Goal: Information Seeking & Learning: Check status

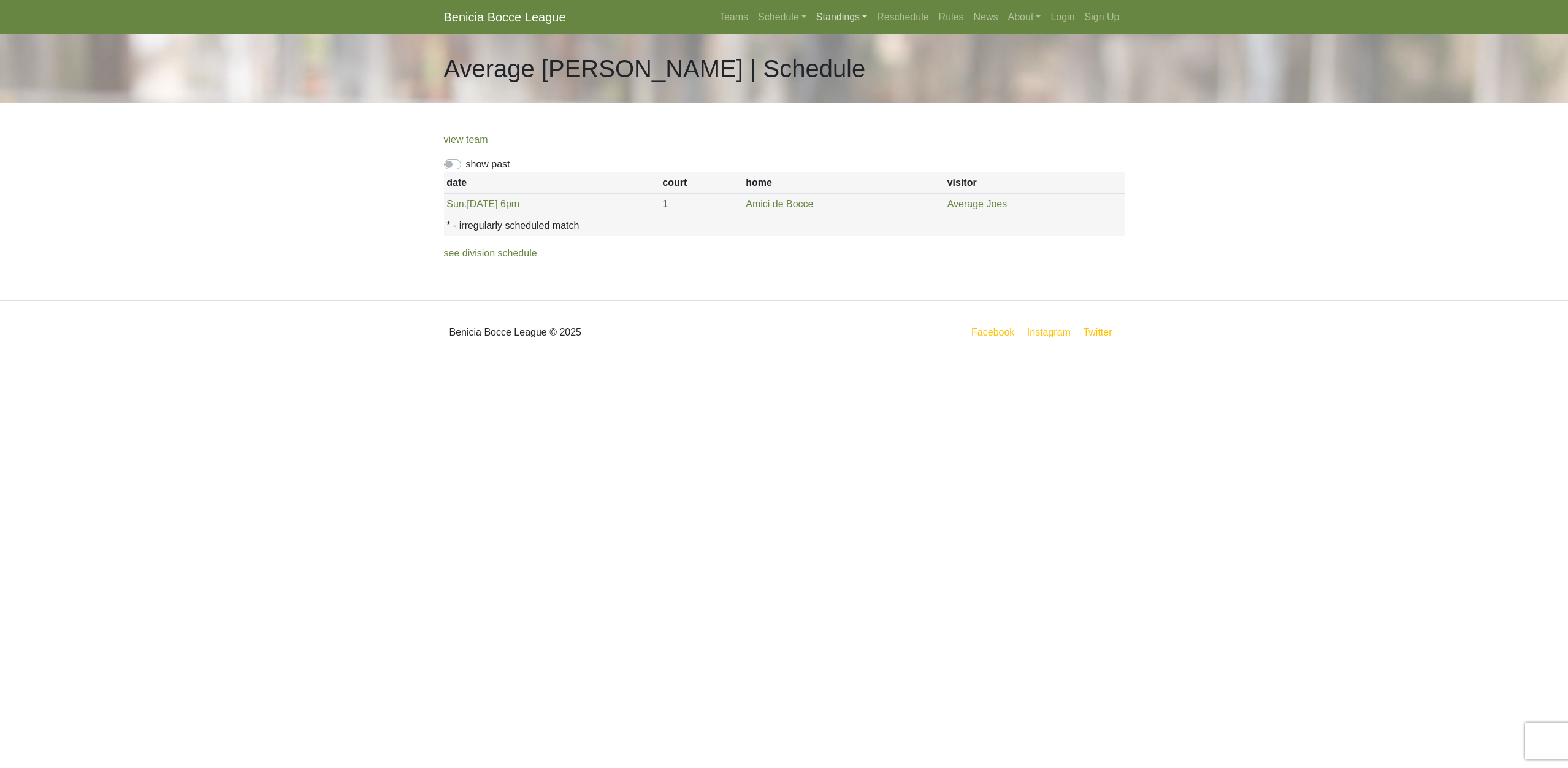
click at [824, 18] on link "Standings" at bounding box center [842, 17] width 61 height 24
click at [835, 67] on link "[DATE] Night" at bounding box center [861, 66] width 99 height 20
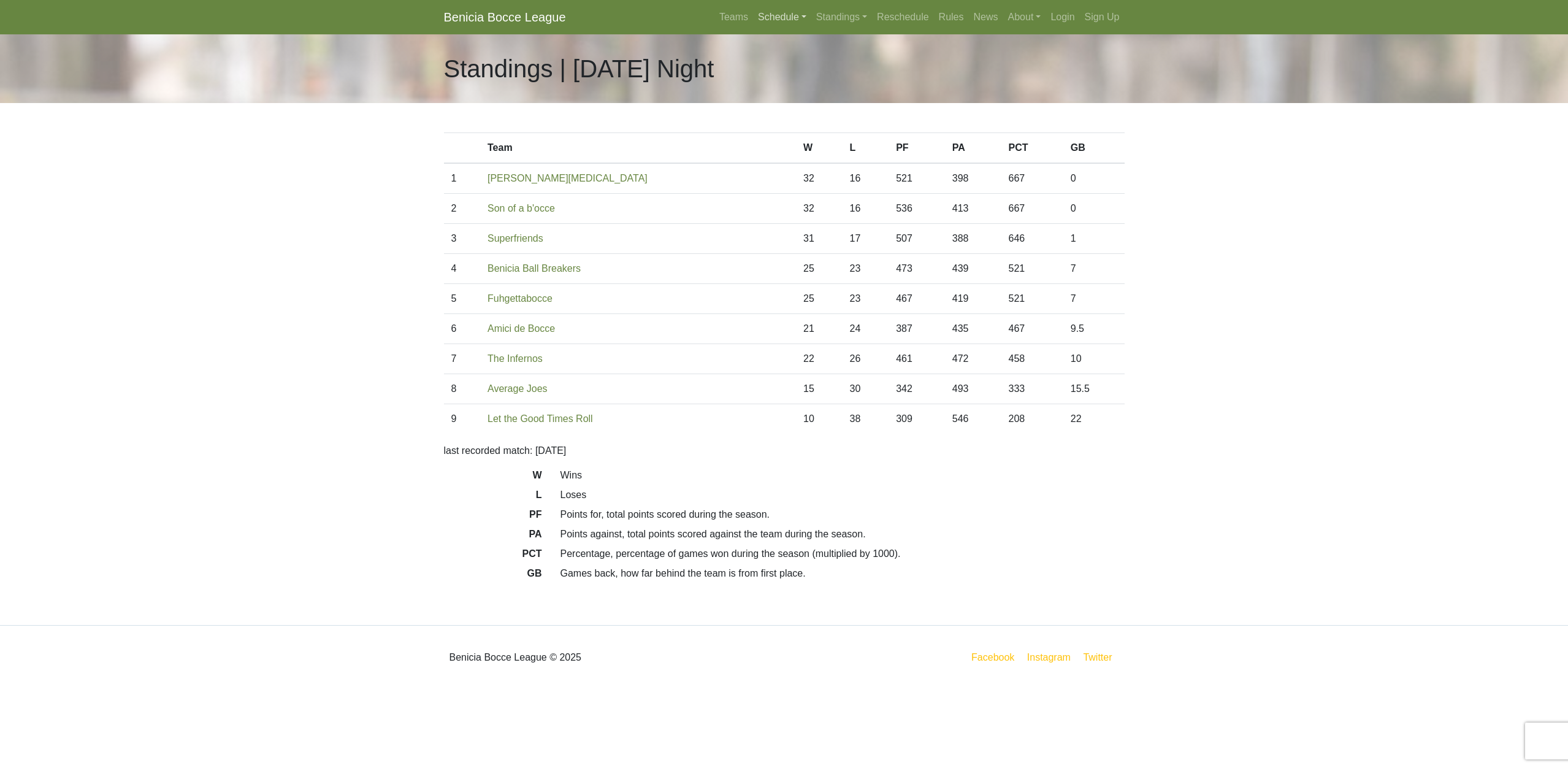
click at [772, 17] on link "Schedule" at bounding box center [782, 17] width 58 height 24
click at [777, 179] on strong "Playoffs" at bounding box center [788, 183] width 38 height 10
click at [780, 17] on link "Schedule" at bounding box center [782, 17] width 58 height 24
click at [780, 66] on link "[DATE] Night" at bounding box center [803, 66] width 99 height 20
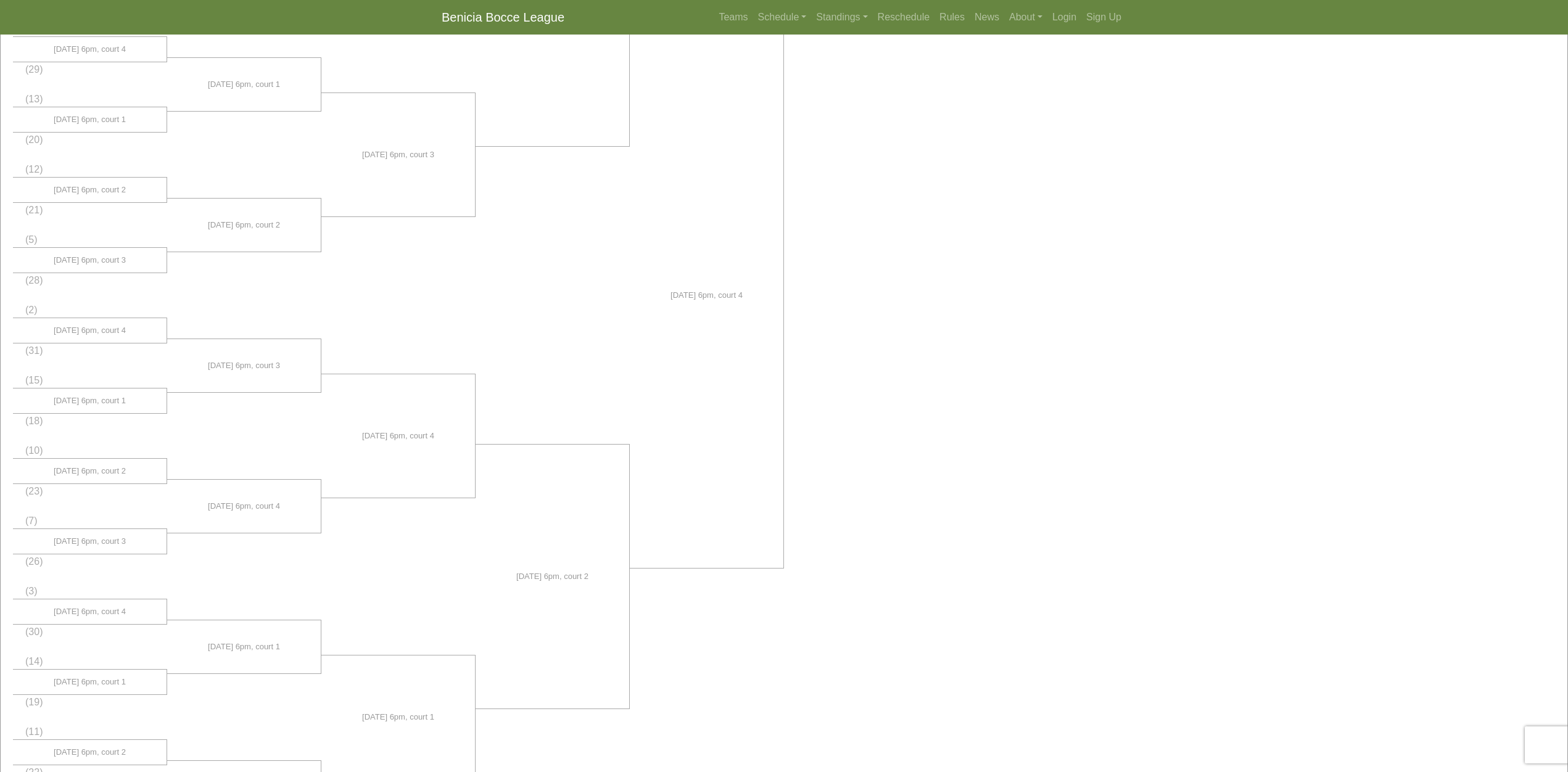
scroll to position [310, 0]
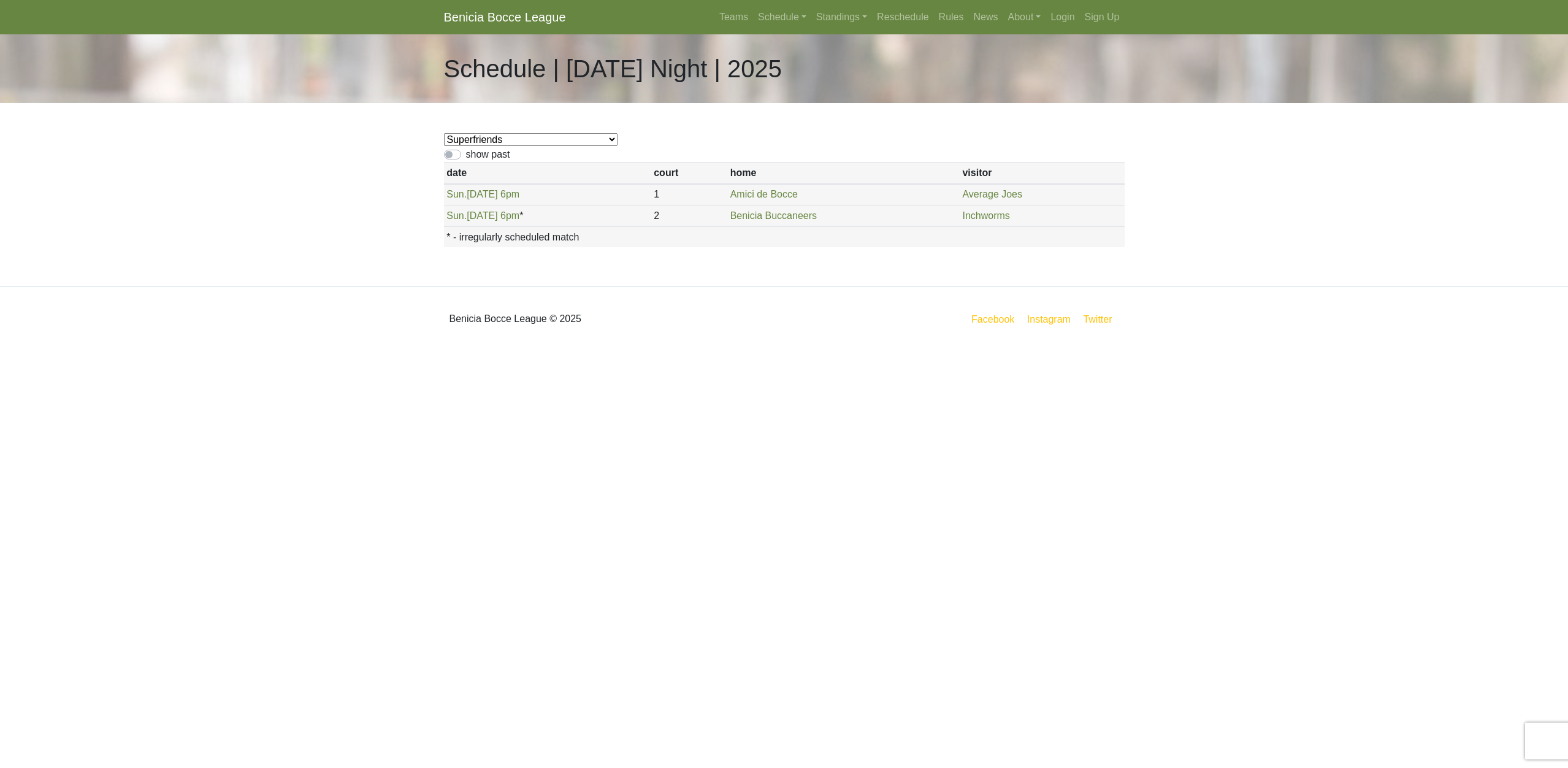
select select "1879"
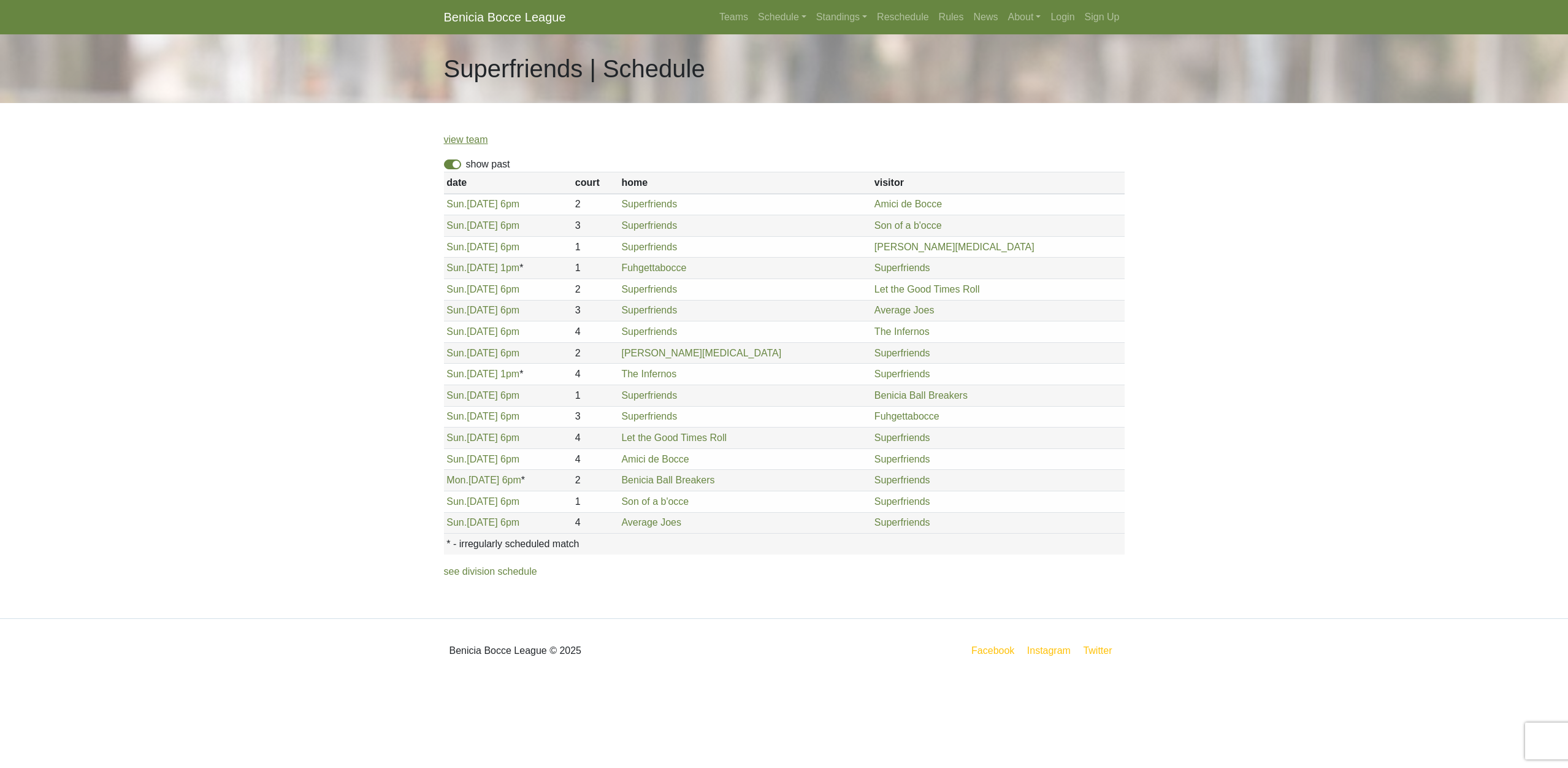
click at [466, 164] on label "show past" at bounding box center [488, 164] width 44 height 15
click at [466, 164] on input "show past" at bounding box center [470, 161] width 8 height 8
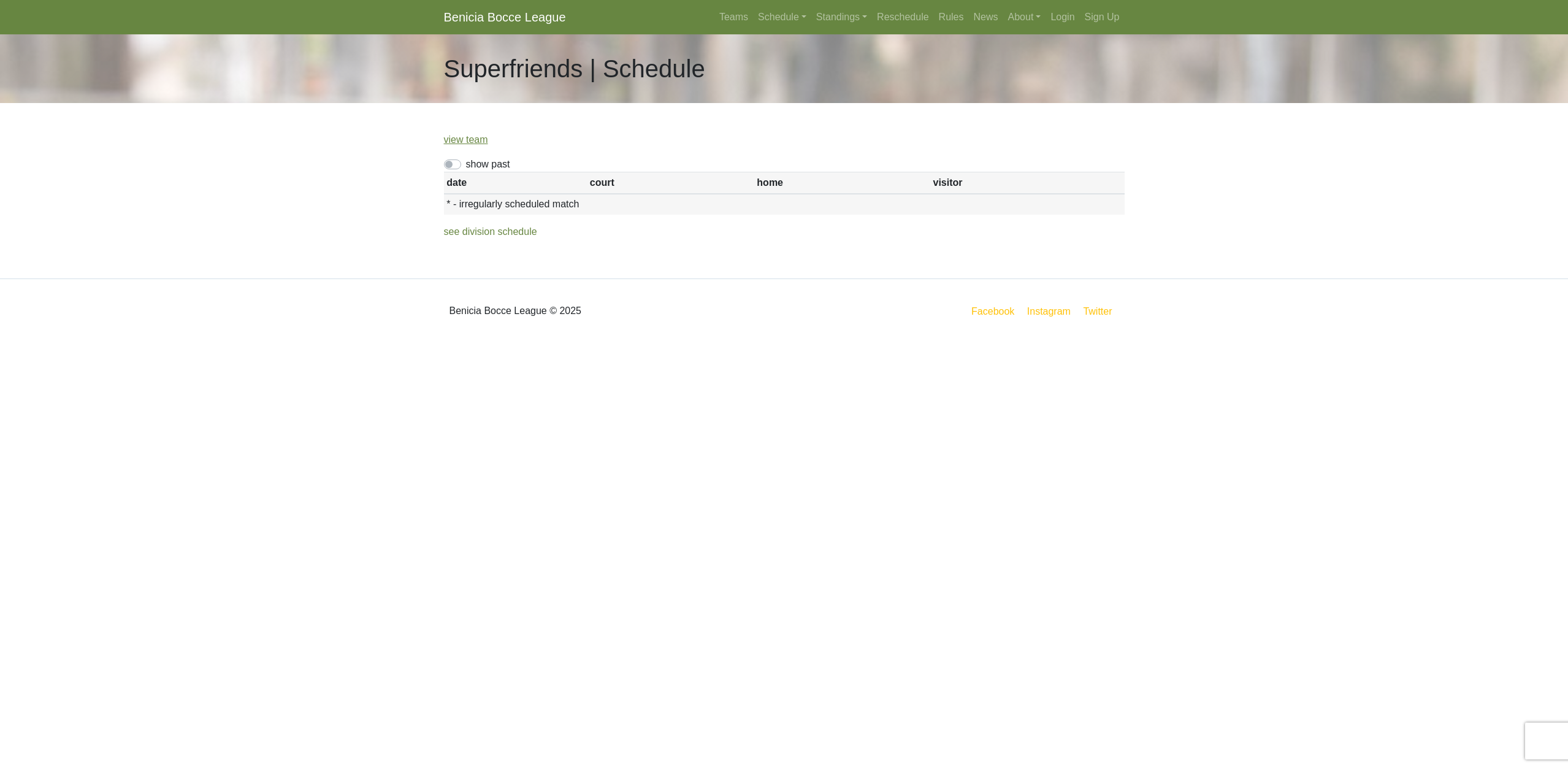
click at [462, 161] on div "show past" at bounding box center [784, 164] width 681 height 15
click at [466, 165] on label "show past" at bounding box center [488, 164] width 44 height 15
click at [466, 165] on input "show past" at bounding box center [470, 161] width 8 height 8
checkbox input "true"
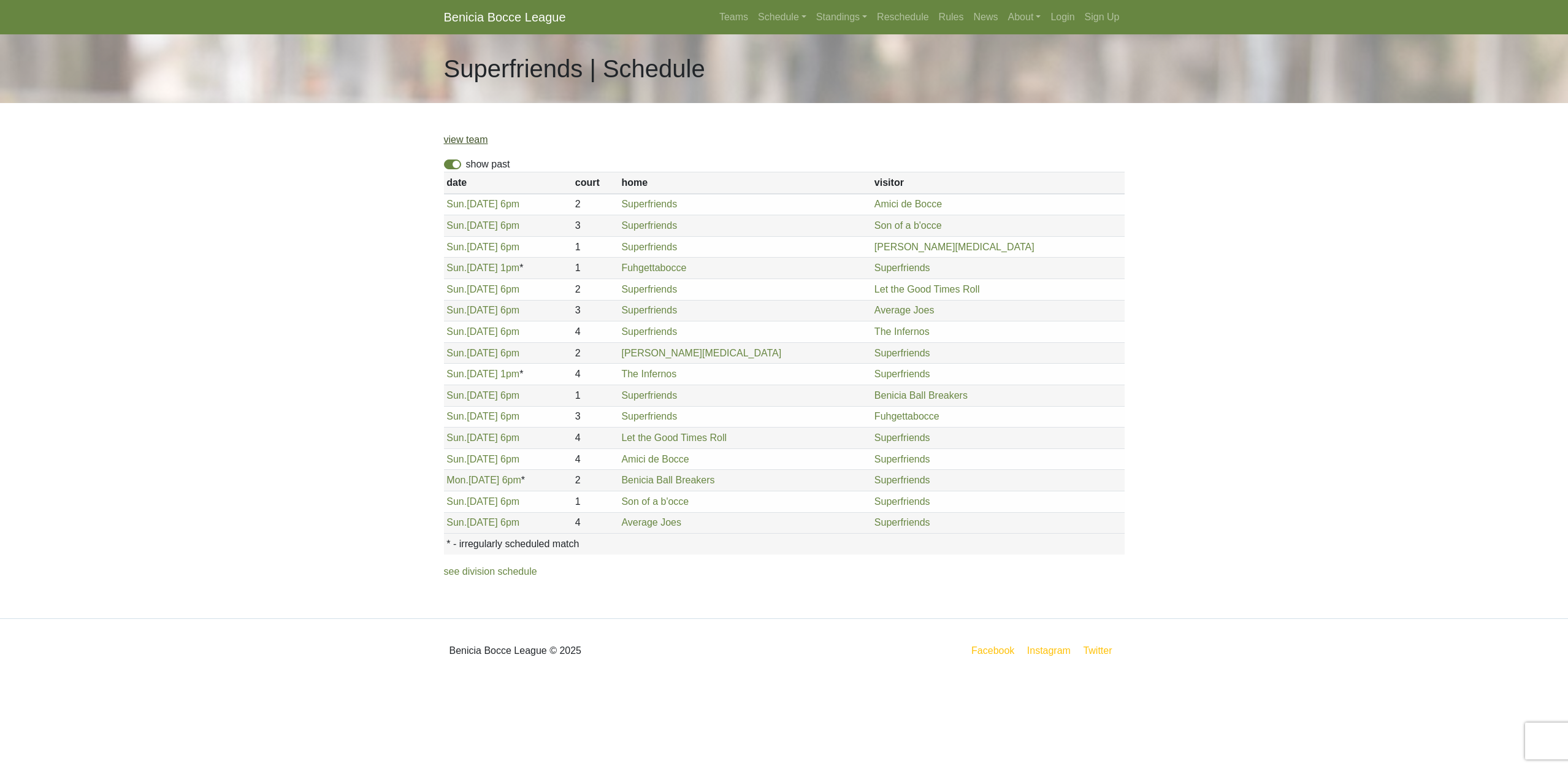
click at [461, 141] on link "view team" at bounding box center [465, 140] width 44 height 10
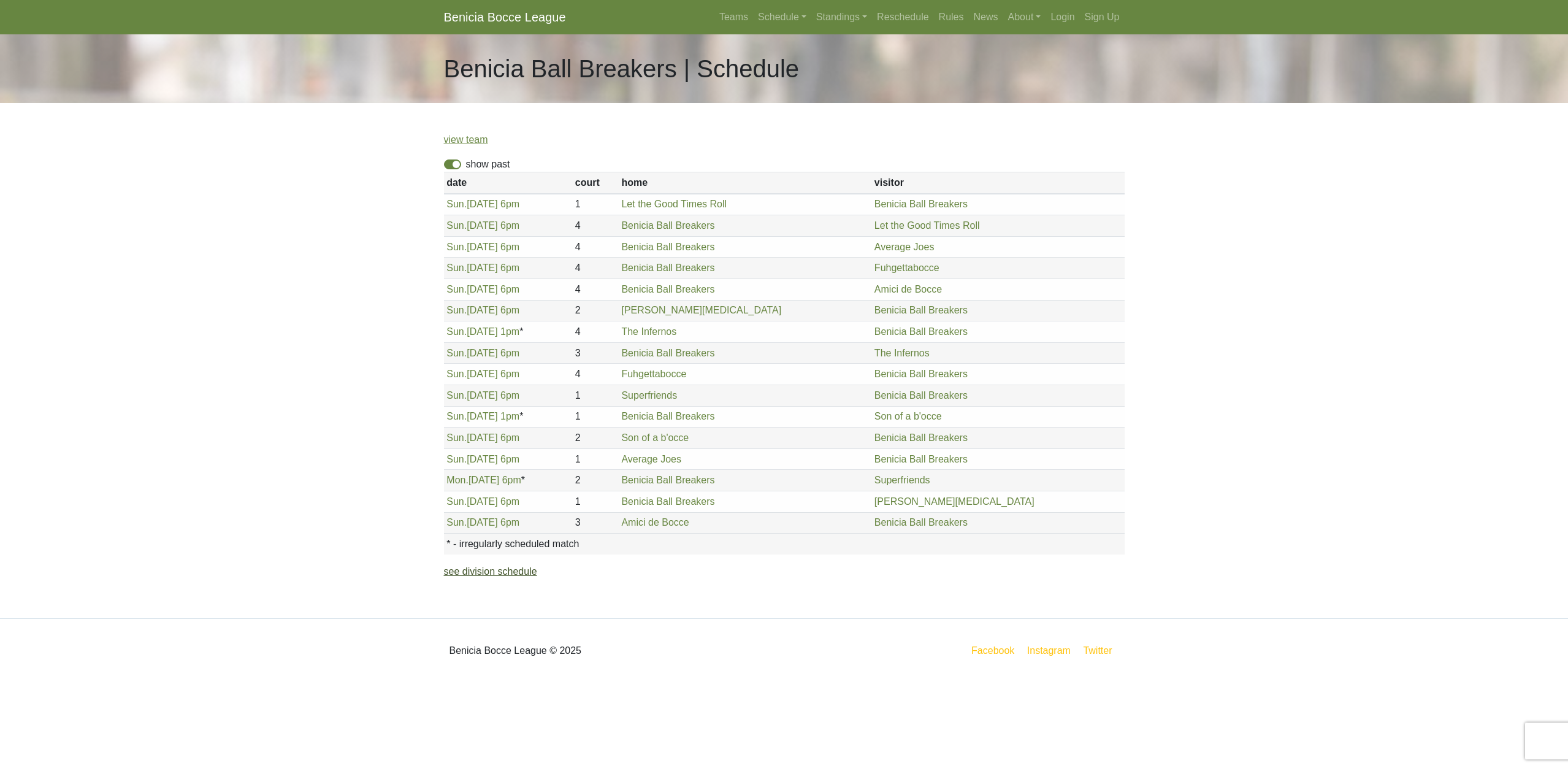
click at [468, 572] on link "see division schedule" at bounding box center [490, 572] width 93 height 10
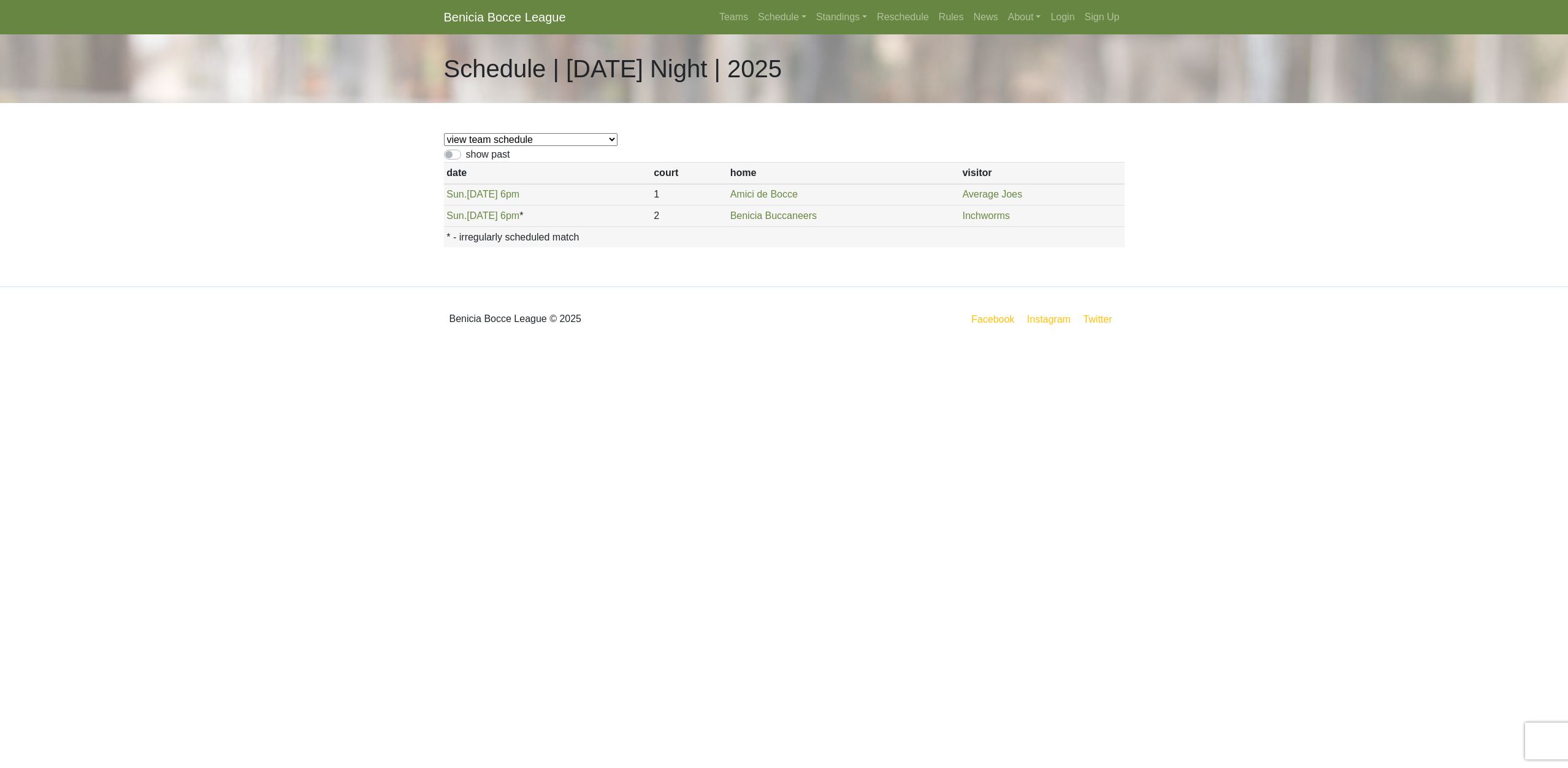
click at [466, 154] on label "show past" at bounding box center [488, 154] width 44 height 15
click at [466, 154] on input "show past" at bounding box center [470, 151] width 8 height 8
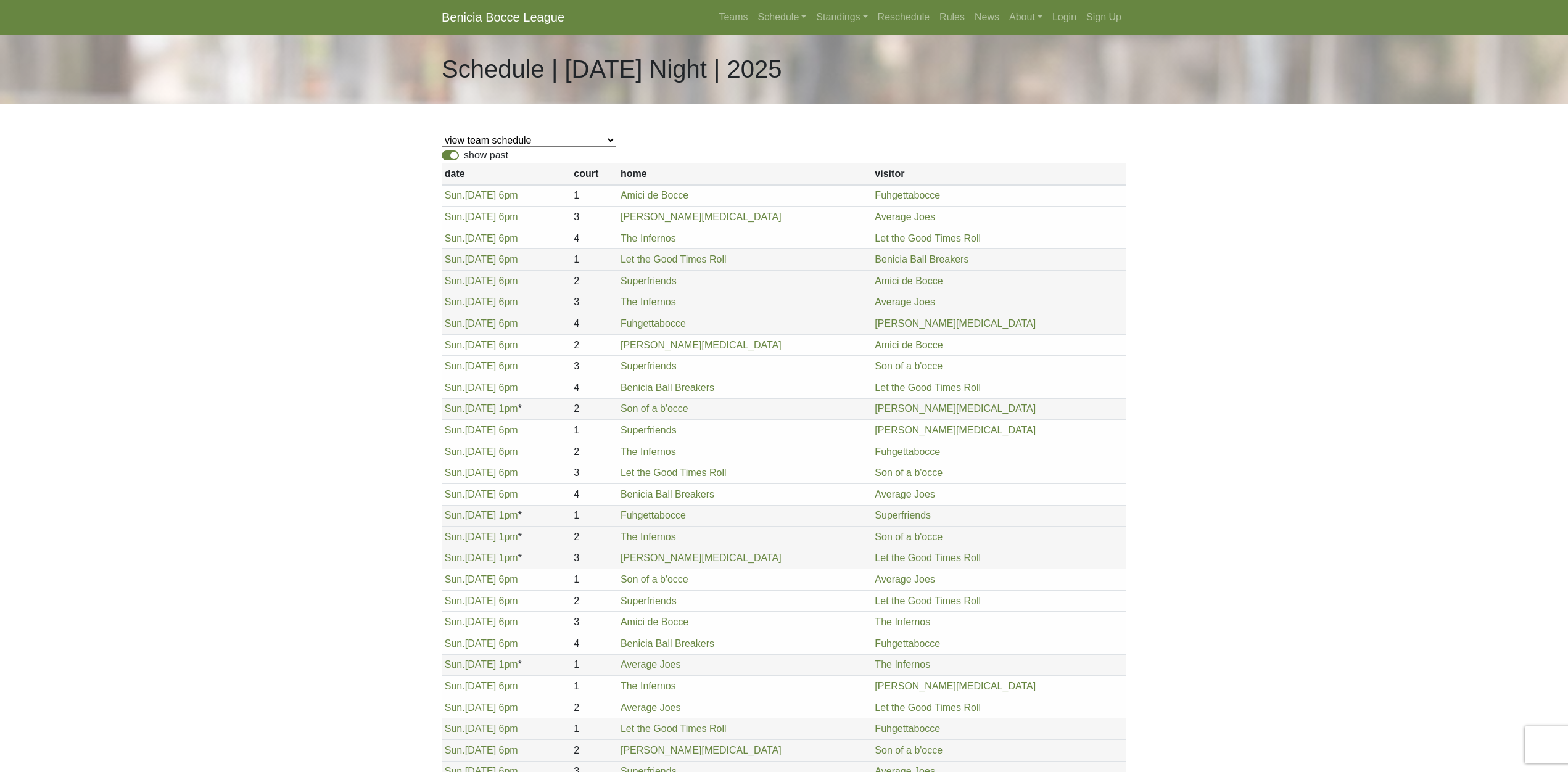
click at [464, 154] on label "show past" at bounding box center [485, 155] width 44 height 15
click at [464, 154] on input "show past" at bounding box center [468, 152] width 8 height 8
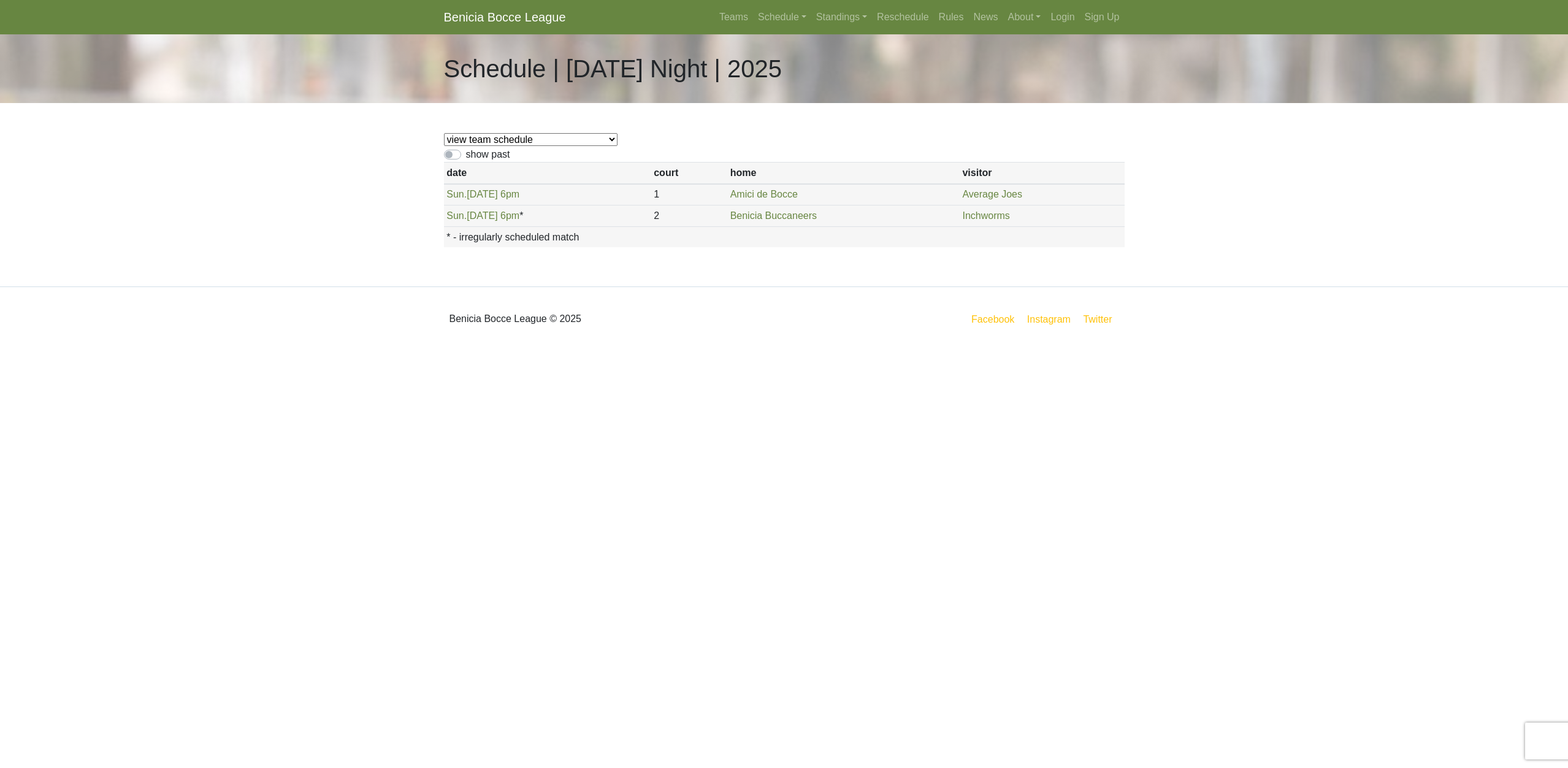
click at [462, 158] on div "show past" at bounding box center [784, 154] width 681 height 15
click at [460, 157] on div "show past" at bounding box center [784, 154] width 681 height 15
click at [461, 156] on div "show past" at bounding box center [784, 154] width 681 height 15
click at [466, 153] on label "show past" at bounding box center [488, 154] width 44 height 15
click at [466, 153] on input "show past" at bounding box center [470, 151] width 8 height 8
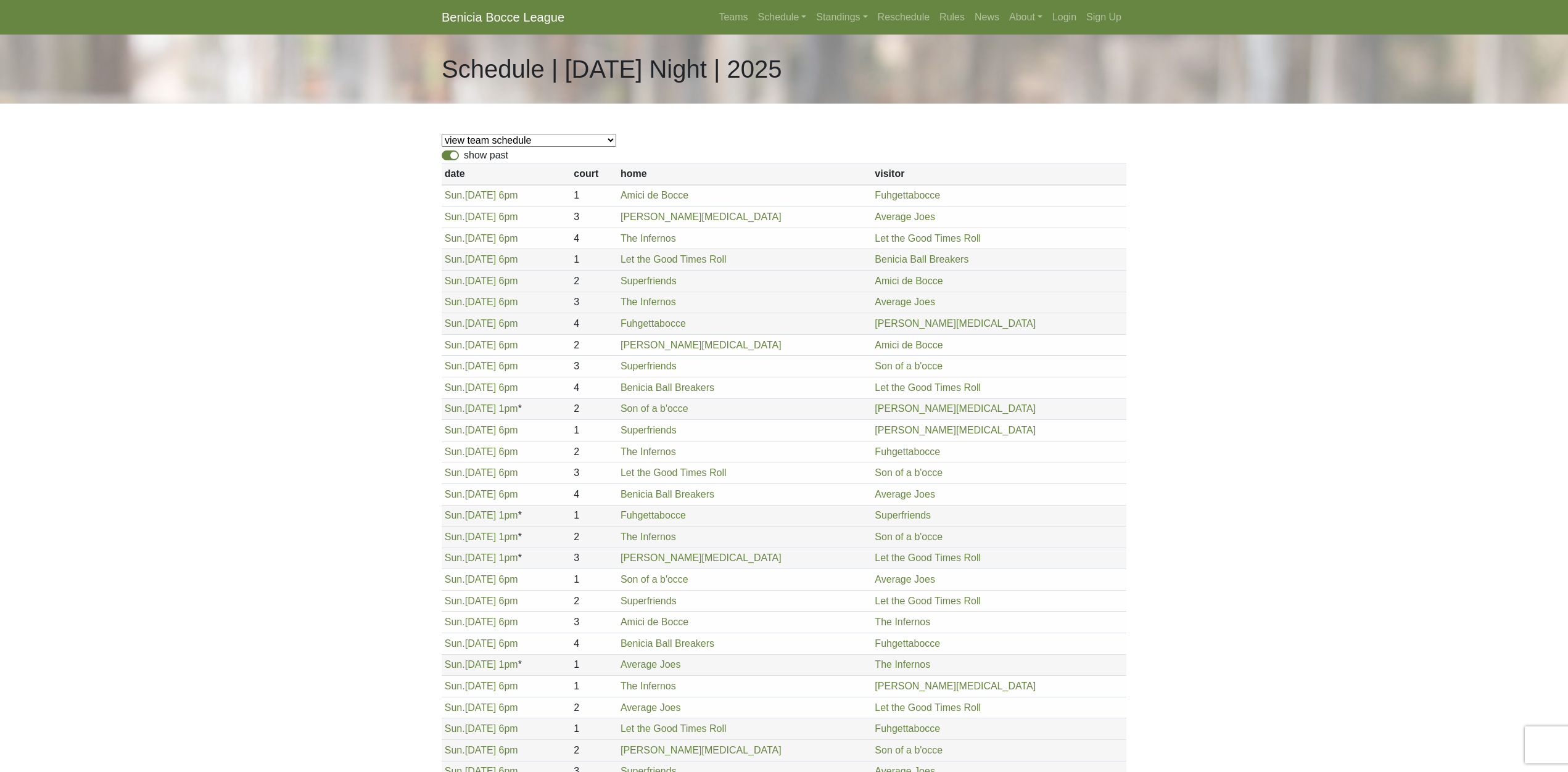
click at [464, 157] on label "show past" at bounding box center [485, 155] width 44 height 15
click at [464, 156] on input "show past" at bounding box center [468, 152] width 8 height 8
checkbox input "false"
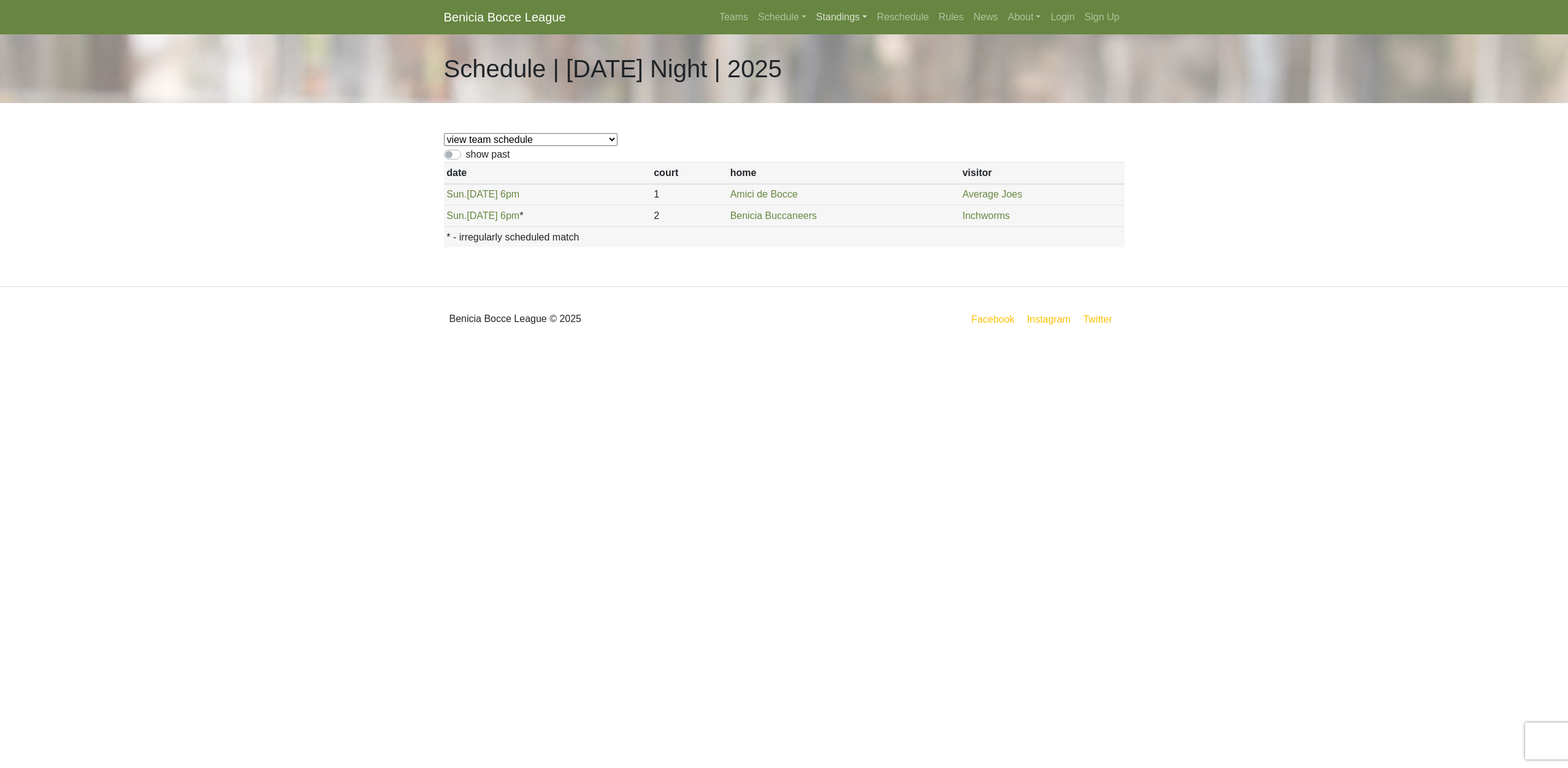
click at [828, 13] on link "Standings" at bounding box center [842, 17] width 61 height 24
click at [834, 64] on link "[DATE] Night" at bounding box center [861, 66] width 99 height 20
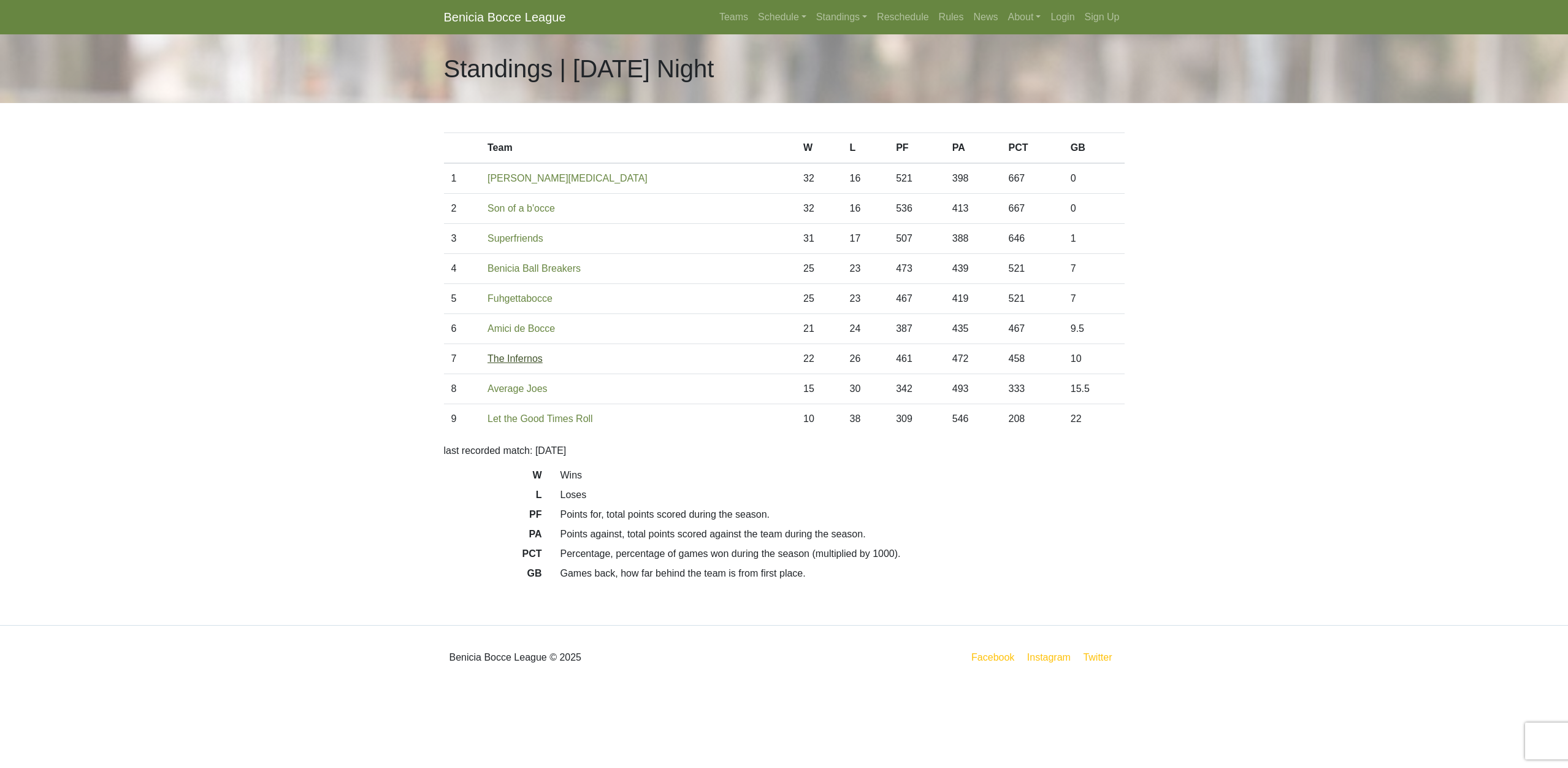
click at [515, 358] on link "The Infernos" at bounding box center [515, 358] width 55 height 10
click at [522, 389] on link "Average Joes" at bounding box center [518, 388] width 60 height 10
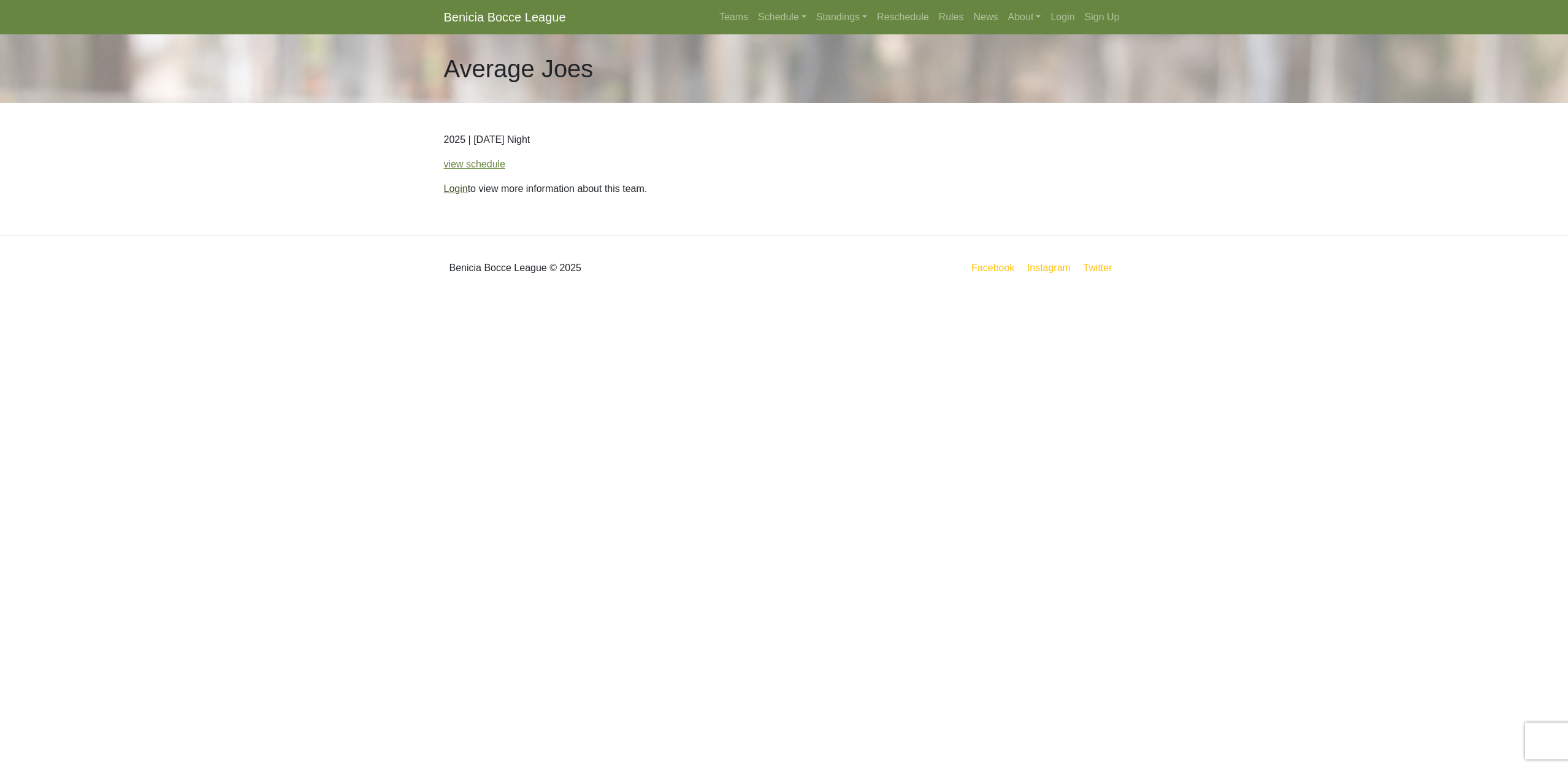
click at [450, 188] on link "Login" at bounding box center [456, 189] width 24 height 10
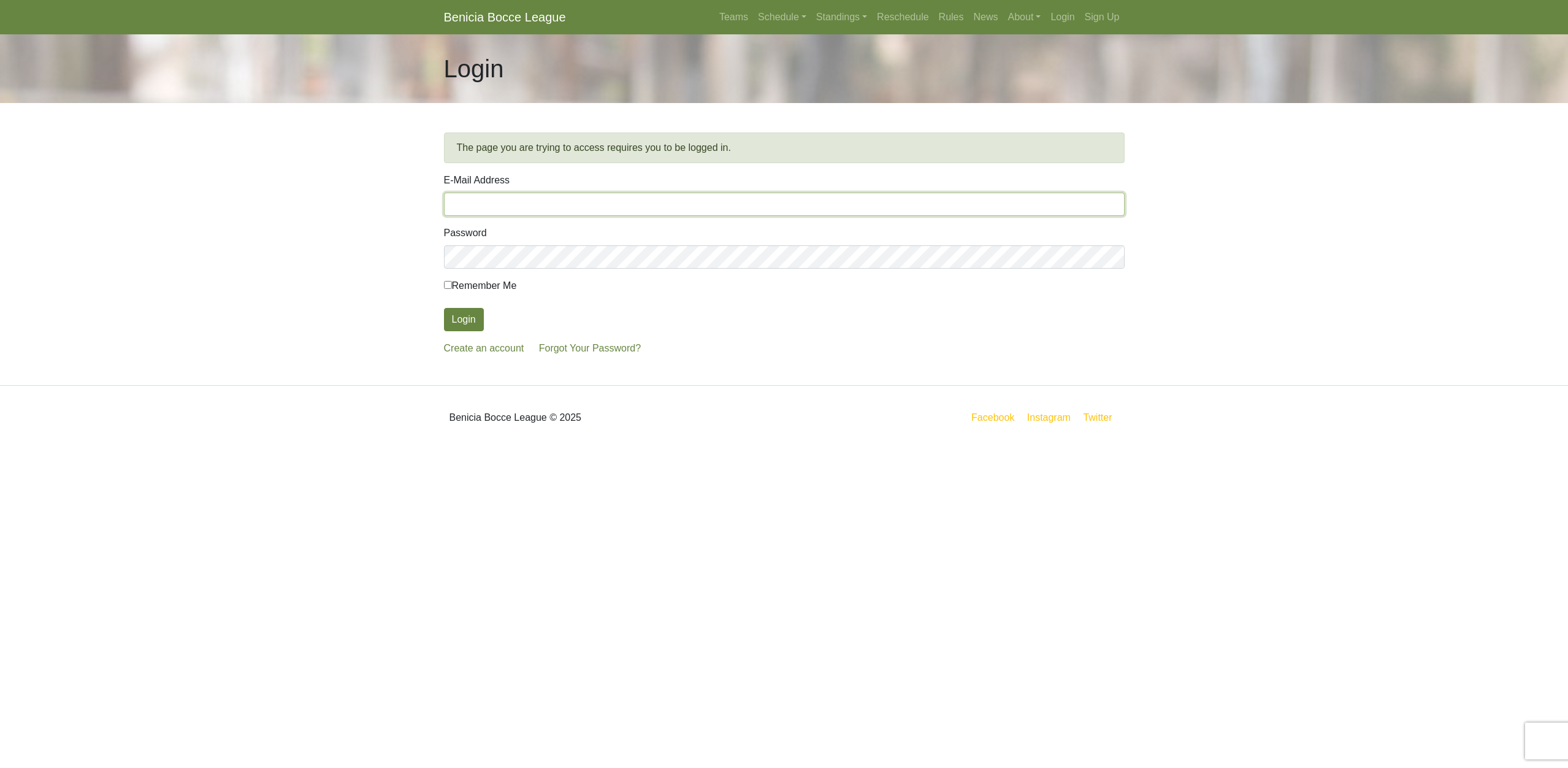
type input "[EMAIL_ADDRESS][DOMAIN_NAME]"
click at [470, 320] on button "Login" at bounding box center [464, 320] width 40 height 24
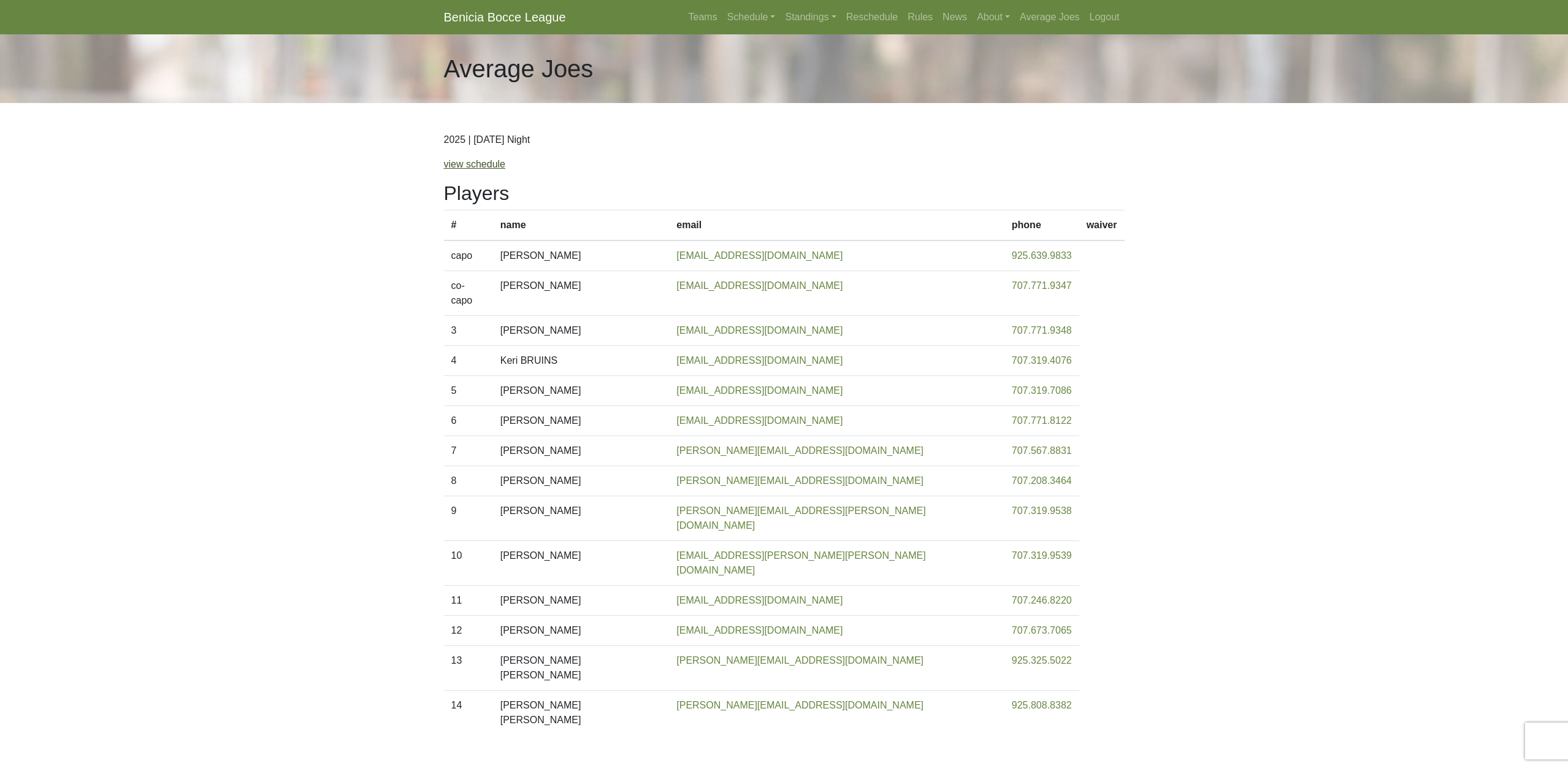
click at [481, 168] on link "view schedule" at bounding box center [474, 164] width 62 height 10
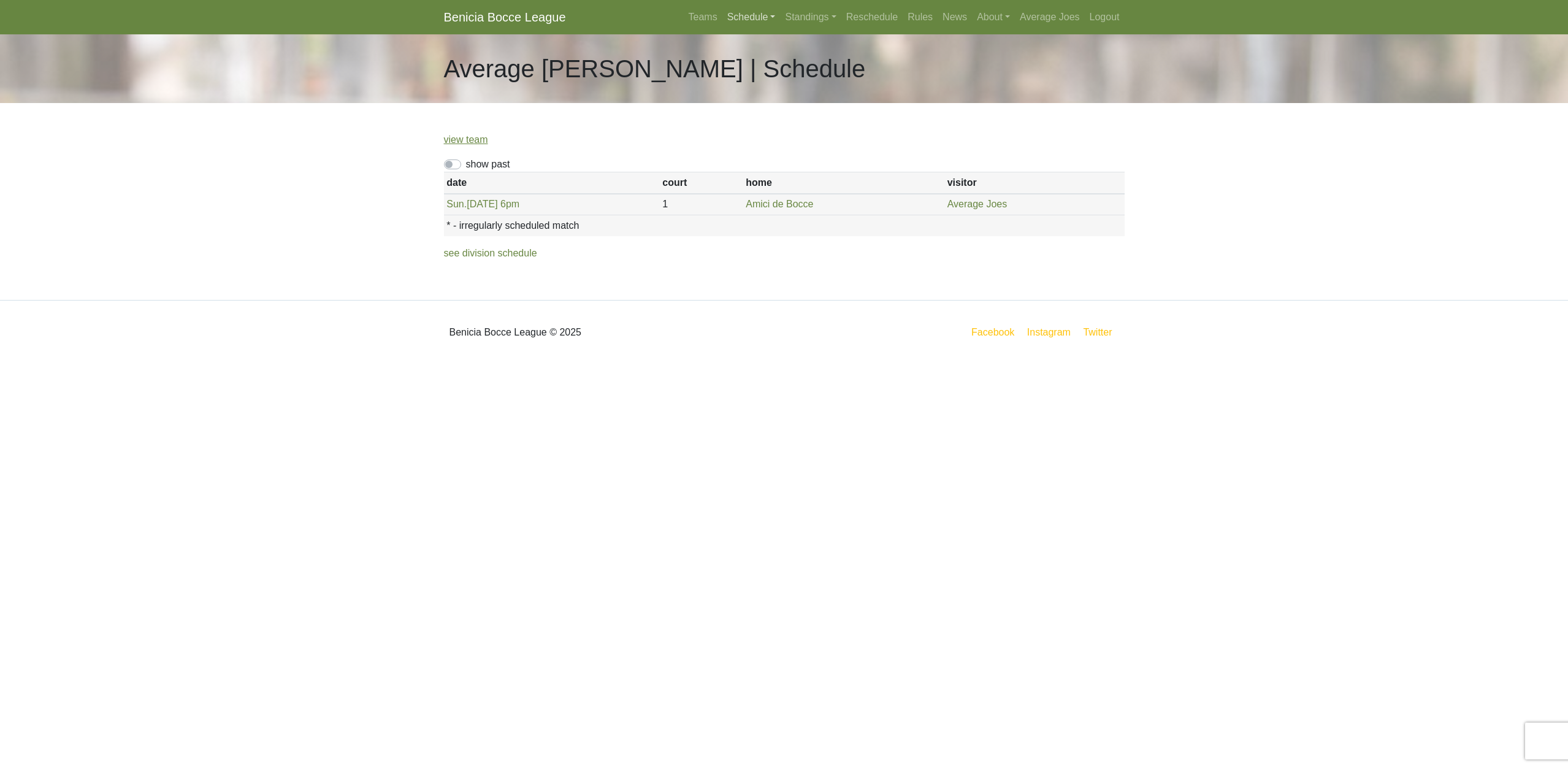
click at [745, 15] on link "Schedule" at bounding box center [751, 17] width 58 height 24
click at [464, 163] on div "show past" at bounding box center [784, 164] width 681 height 15
click at [466, 161] on label "show past" at bounding box center [488, 164] width 44 height 15
click at [466, 161] on input "show past" at bounding box center [470, 161] width 8 height 8
checkbox input "true"
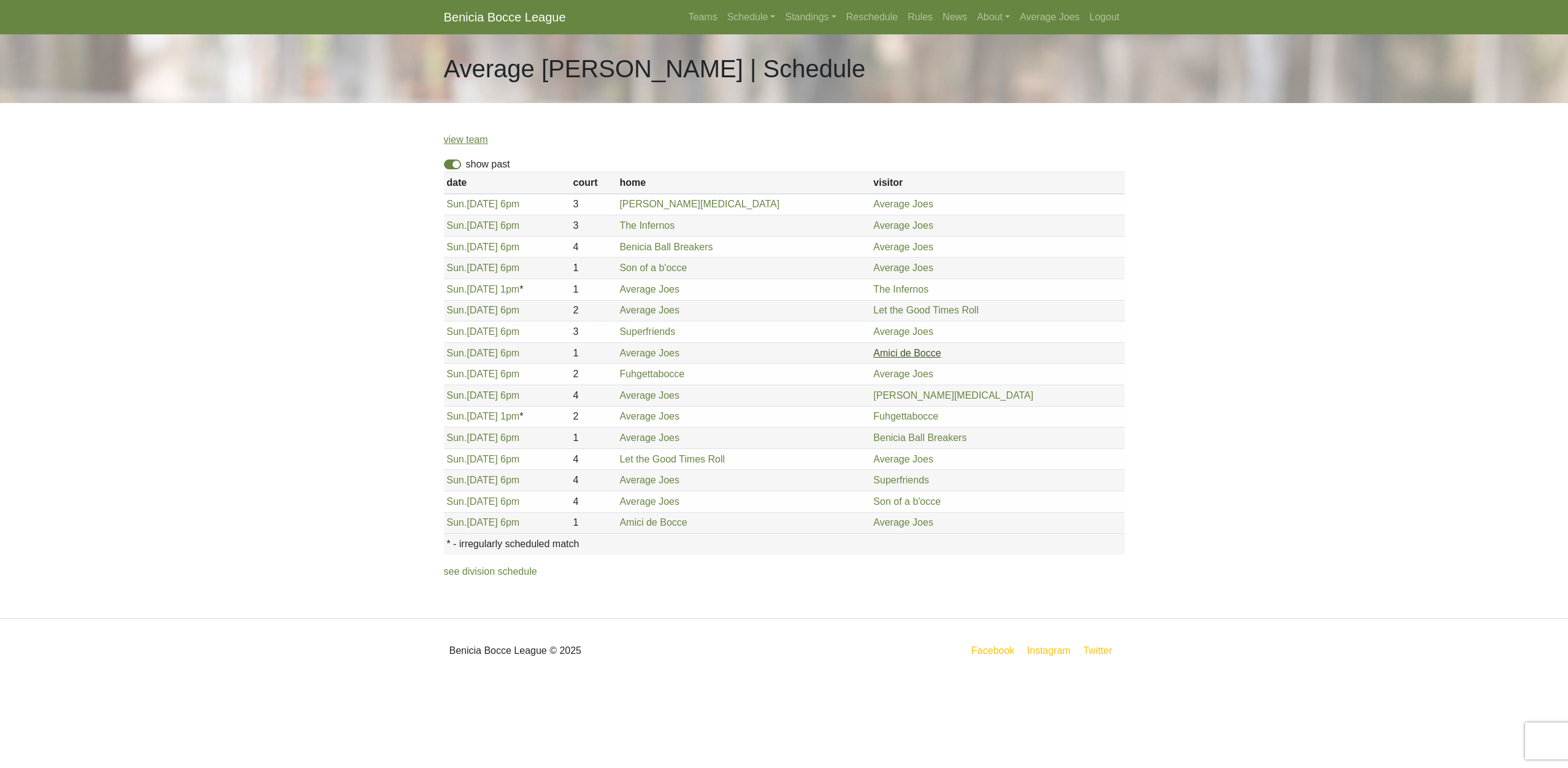
click at [925, 354] on link "Amici de Bocce" at bounding box center [907, 353] width 68 height 10
click at [481, 351] on link "Sun. 6/29, 6pm" at bounding box center [483, 353] width 73 height 10
click at [477, 246] on link "Sun. 5/18, 6pm" at bounding box center [483, 247] width 73 height 10
click at [684, 373] on link "Fuhgettabocce" at bounding box center [652, 374] width 65 height 10
click at [488, 376] on link "Sun. 7/13, 6pm" at bounding box center [483, 374] width 73 height 10
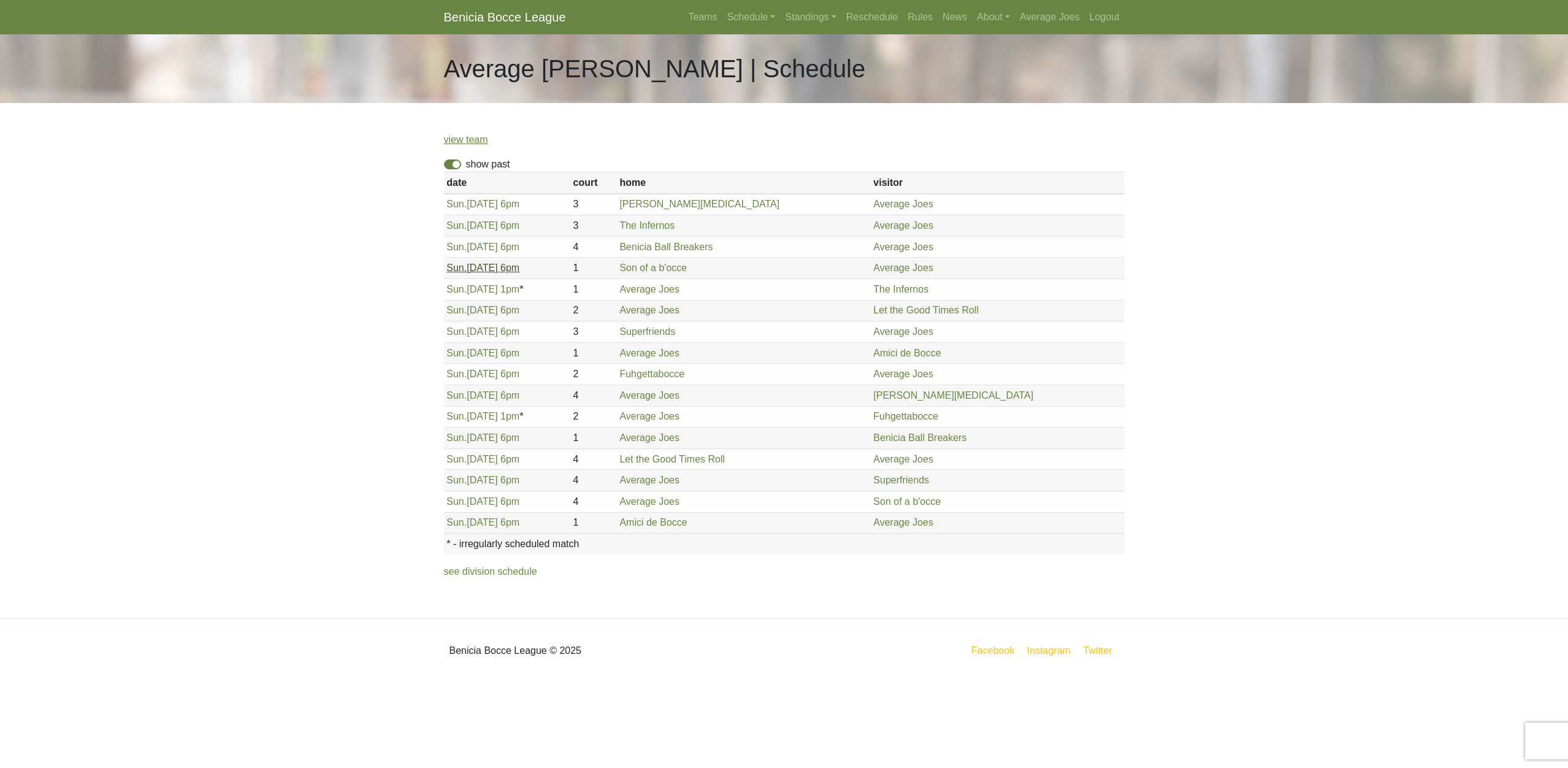
click at [488, 270] on link "Sun. 6/1, 6pm" at bounding box center [483, 268] width 73 height 10
click at [480, 500] on link "Sun. 8/24, 6pm" at bounding box center [483, 501] width 73 height 10
click at [481, 434] on link "Sun. 8/3, 6pm" at bounding box center [483, 438] width 73 height 10
click at [485, 397] on link "Sun. 7/20, 6pm" at bounding box center [483, 395] width 73 height 10
click at [468, 204] on link "Sun. 4/27, 6pm" at bounding box center [483, 204] width 73 height 10
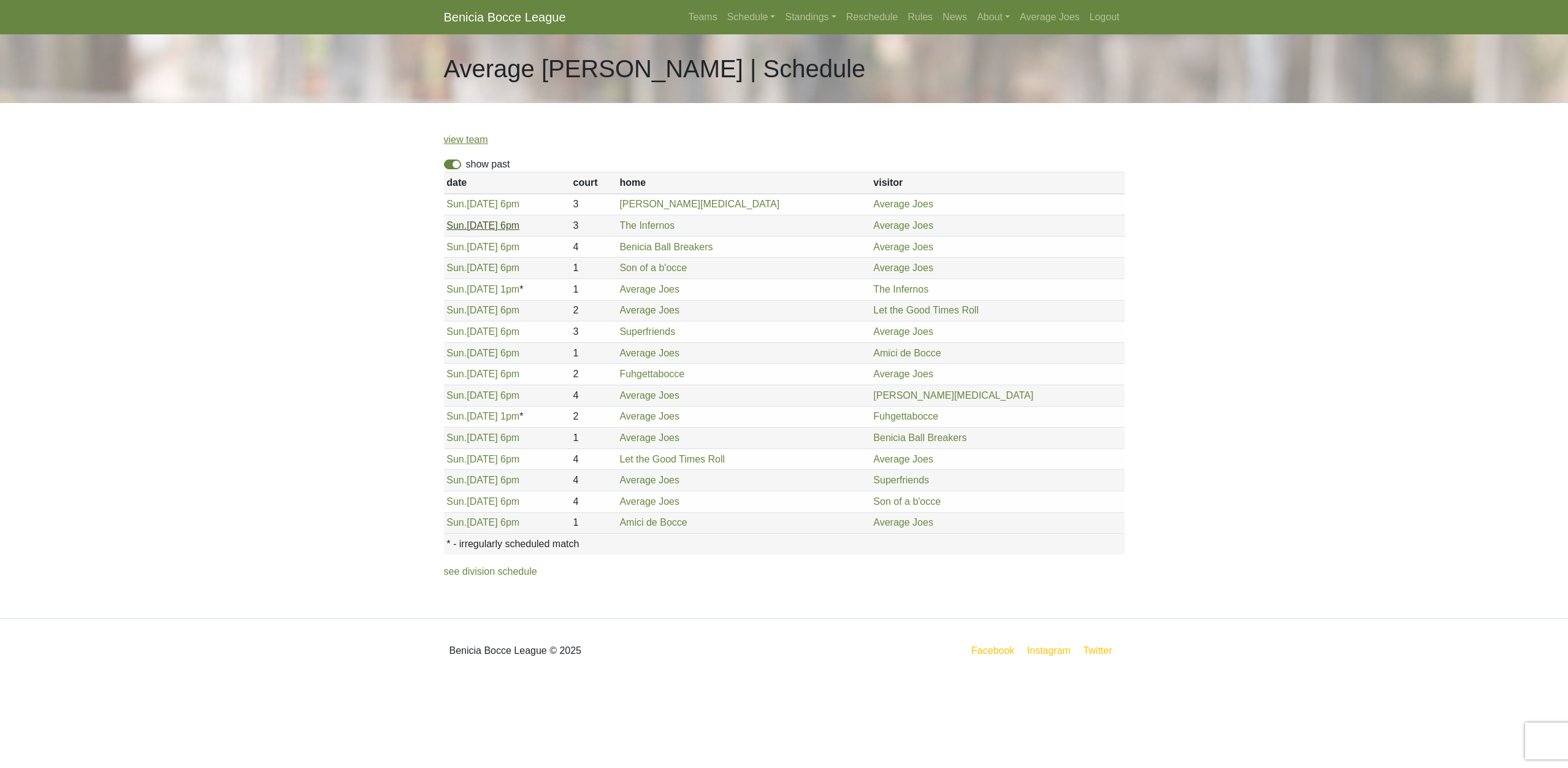
click at [462, 230] on span "Sun." at bounding box center [457, 225] width 20 height 10
click at [499, 249] on link "Sun. 5/18, 6pm" at bounding box center [483, 247] width 73 height 10
click at [476, 267] on link "Sun. 6/1, 6pm" at bounding box center [483, 268] width 73 height 10
click at [478, 459] on link "Sun. 8/10, 6pm" at bounding box center [483, 459] width 73 height 10
click at [478, 307] on link "Sun. 6/8, 6pm" at bounding box center [483, 310] width 73 height 10
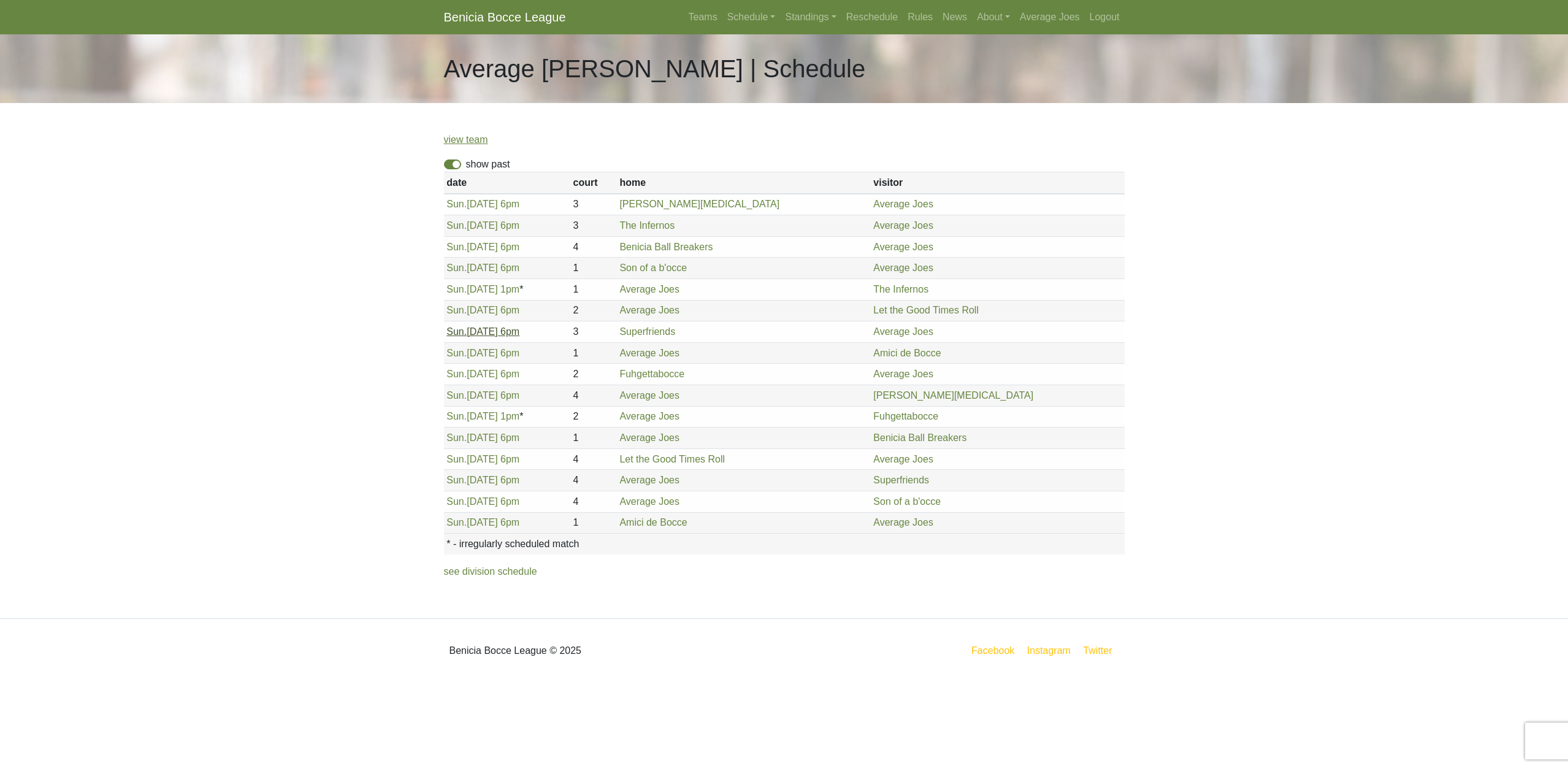
click at [464, 330] on span "Sun." at bounding box center [457, 332] width 20 height 10
click at [462, 480] on span "Sun." at bounding box center [457, 480] width 20 height 10
